Goal: Obtain resource: Obtain resource

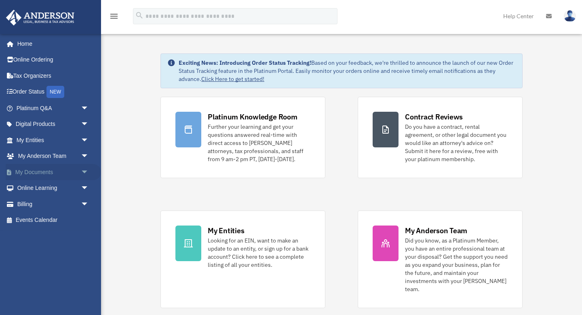
click at [88, 174] on span "arrow_drop_down" at bounding box center [89, 172] width 16 height 17
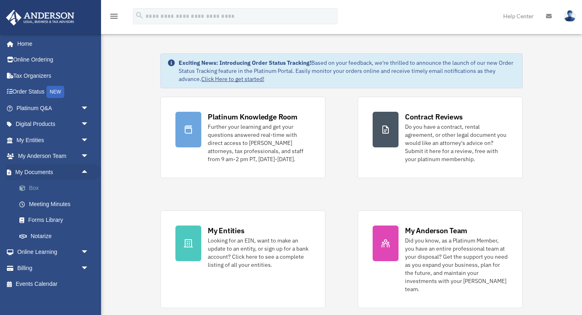
click at [36, 189] on link "Box" at bounding box center [56, 188] width 90 height 16
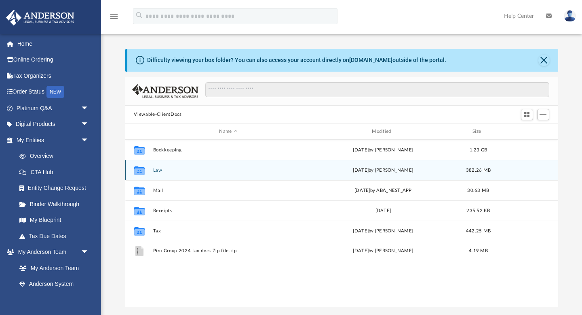
scroll to position [184, 433]
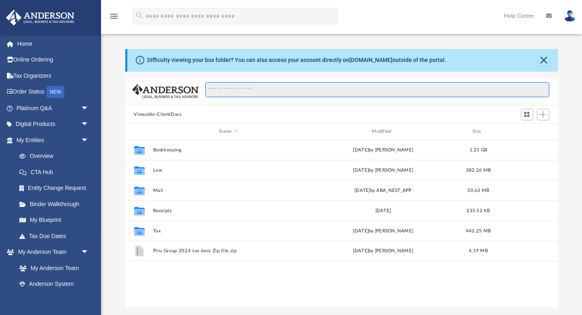
click at [242, 89] on input "Search files and folders" at bounding box center [377, 89] width 344 height 15
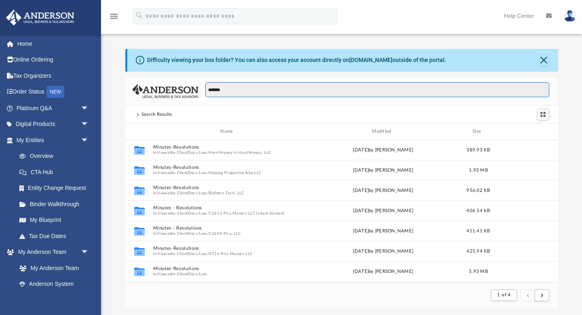
scroll to position [0, 0]
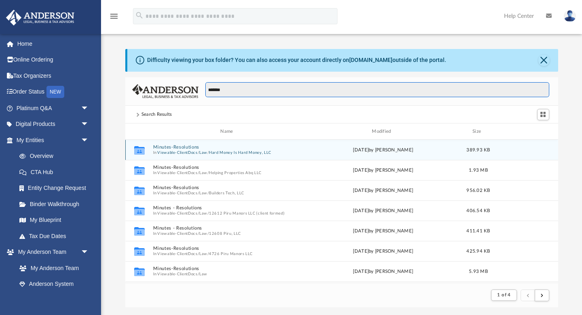
type input "*******"
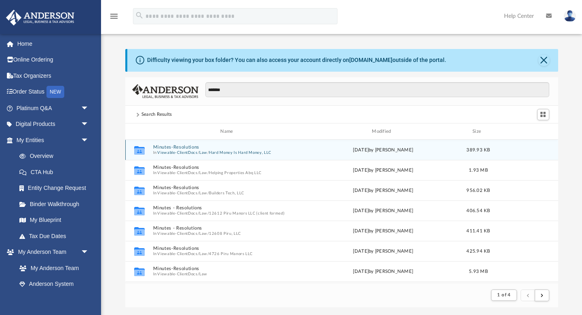
click at [170, 144] on button "Minutes-Resolutions" at bounding box center [228, 146] width 151 height 5
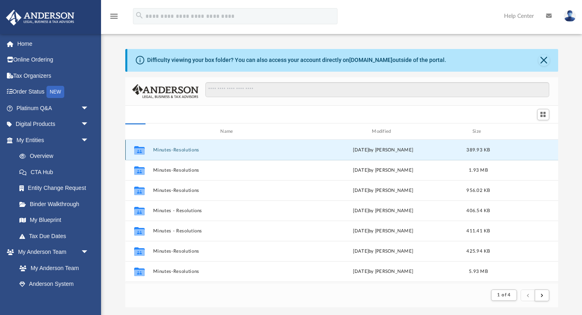
scroll to position [184, 433]
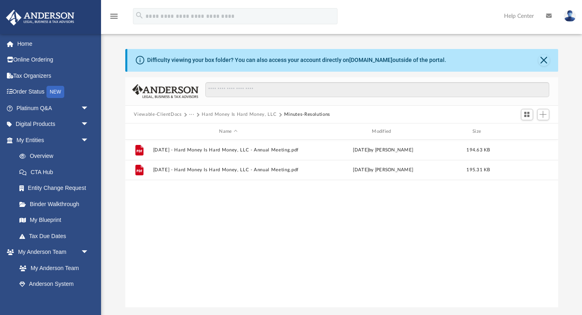
click at [214, 261] on div "File 2023.12.31 - Hard Money Is Hard Money, LLC - Annual Meeting.pdf Wed Jul 16…" at bounding box center [341, 224] width 433 height 168
